Goal: Find specific page/section: Find specific page/section

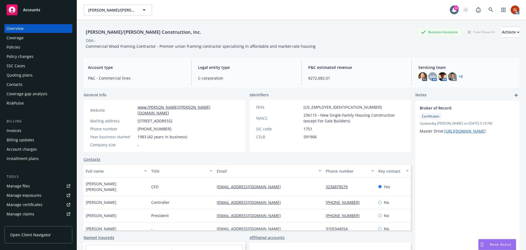
click at [145, 39] on div "DBA: -" at bounding box center [302, 41] width 436 height 6
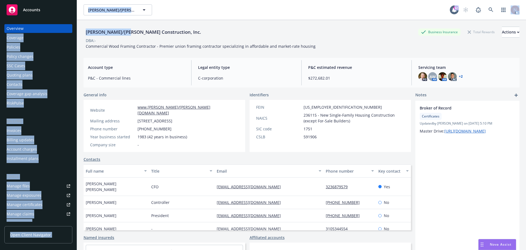
drag, startPoint x: 125, startPoint y: 32, endPoint x: 73, endPoint y: 31, distance: 51.6
click at [73, 31] on div "Accounts Overview Coverage Policies Policy changes SSC Cases Quoting plans Cont…" at bounding box center [263, 125] width 526 height 250
copy div "Coverage Policies Policy changes SSC Cases Quoting plans Contacts Coverage gap …"
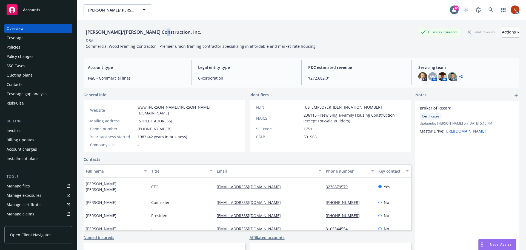
click at [155, 32] on div "[PERSON_NAME]/[PERSON_NAME] Construction, Inc." at bounding box center [144, 32] width 120 height 7
drag, startPoint x: 124, startPoint y: 32, endPoint x: 85, endPoint y: 32, distance: 39.2
click at [85, 32] on div "[PERSON_NAME]/[PERSON_NAME] Construction, Inc." at bounding box center [144, 32] width 120 height 7
copy div "[PERSON_NAME]/[PERSON_NAME]"
